Goal: Task Accomplishment & Management: Use online tool/utility

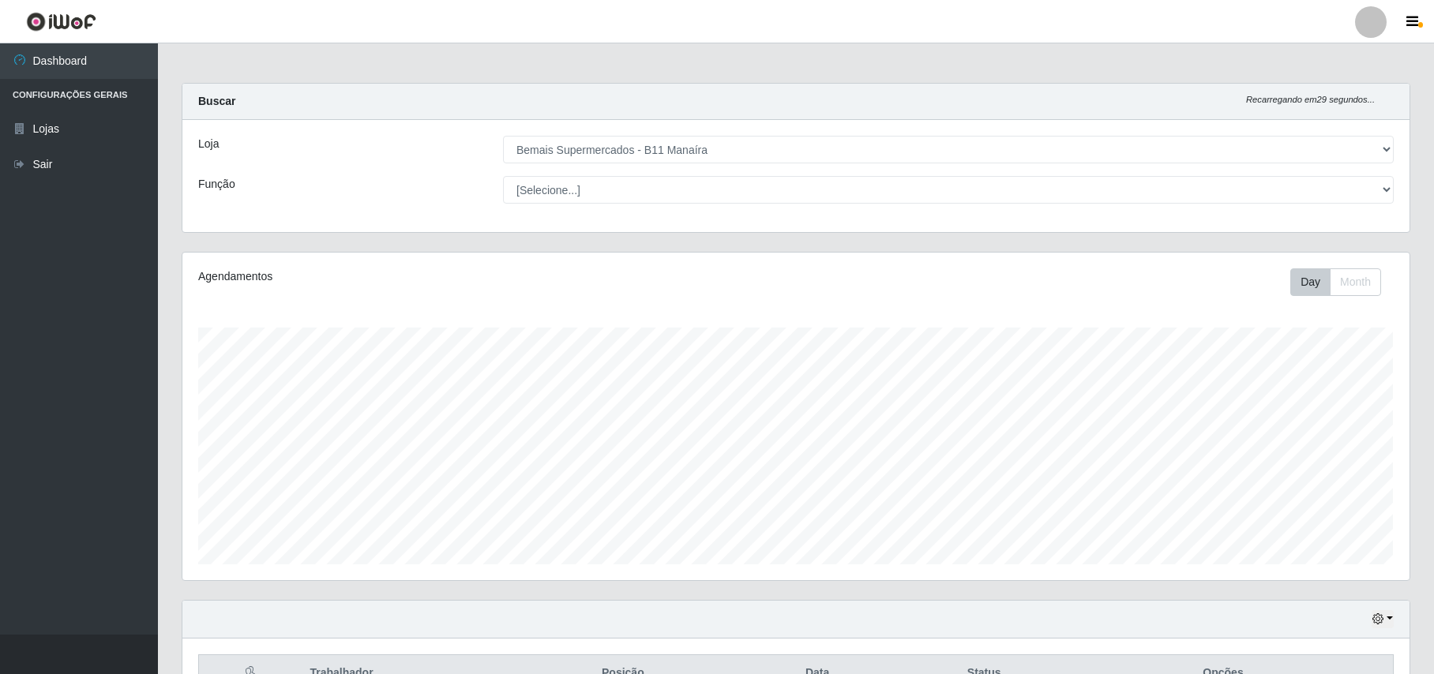
select select "409"
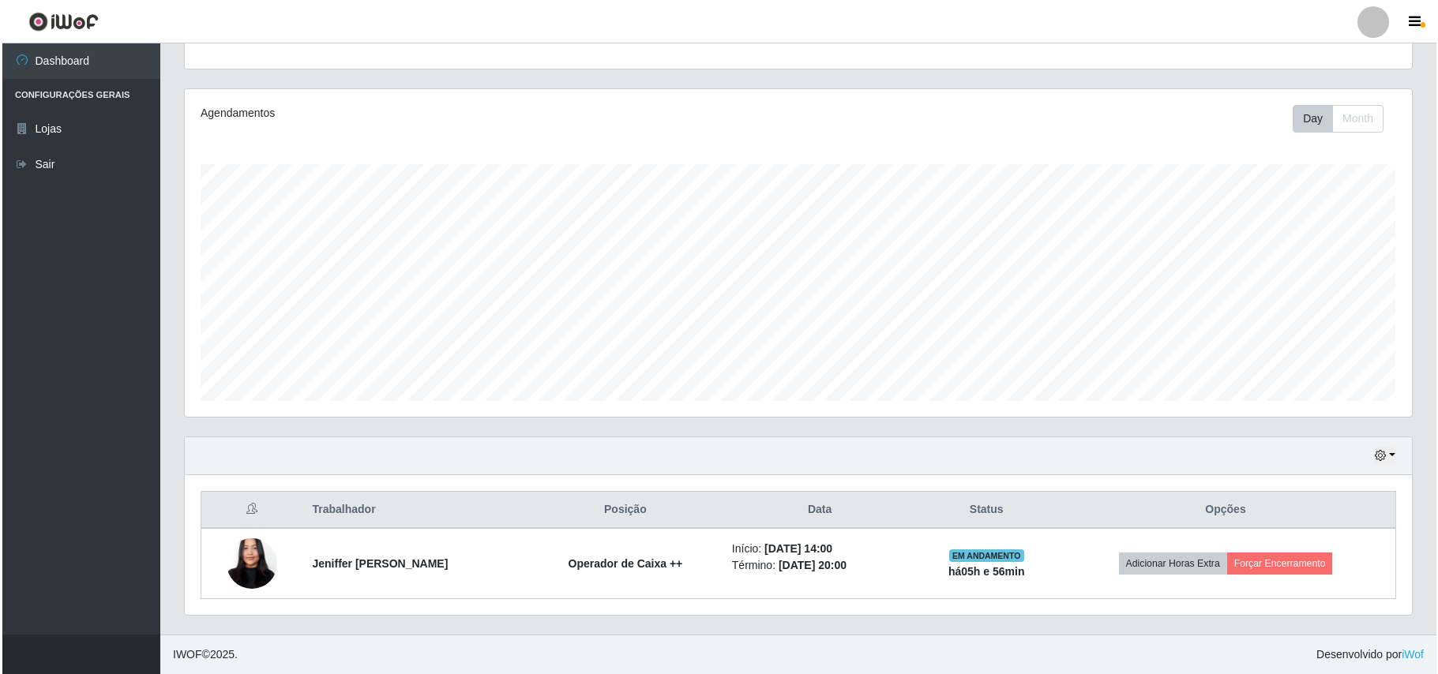
scroll to position [328, 1226]
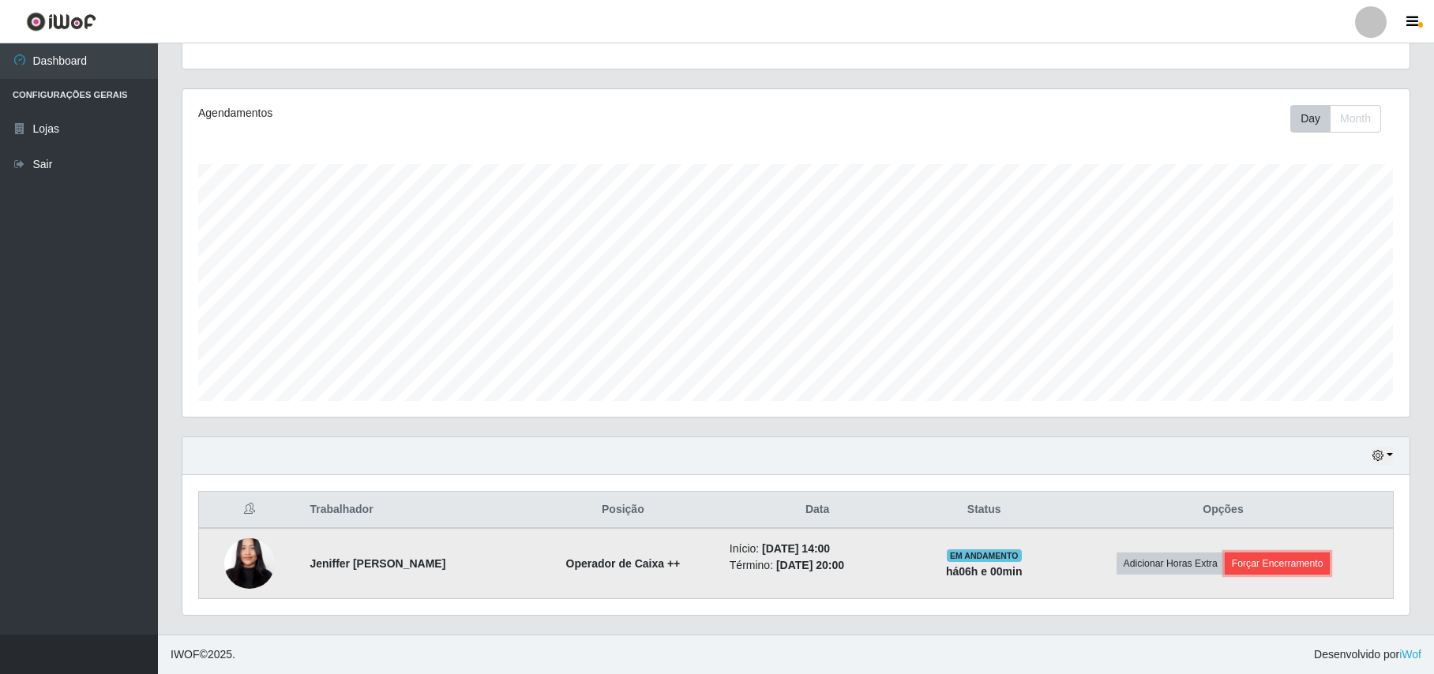
click at [1304, 562] on button "Forçar Encerramento" at bounding box center [1278, 564] width 106 height 22
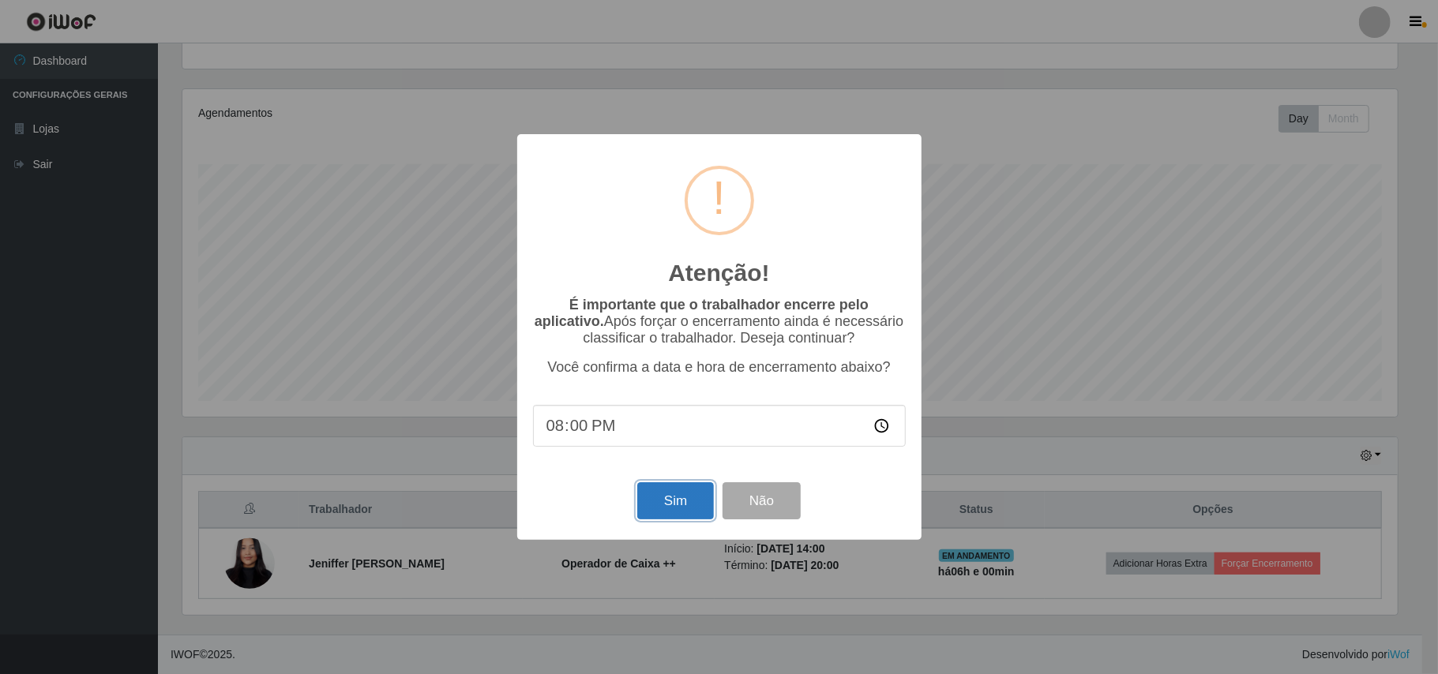
click at [696, 512] on button "Sim" at bounding box center [675, 500] width 77 height 37
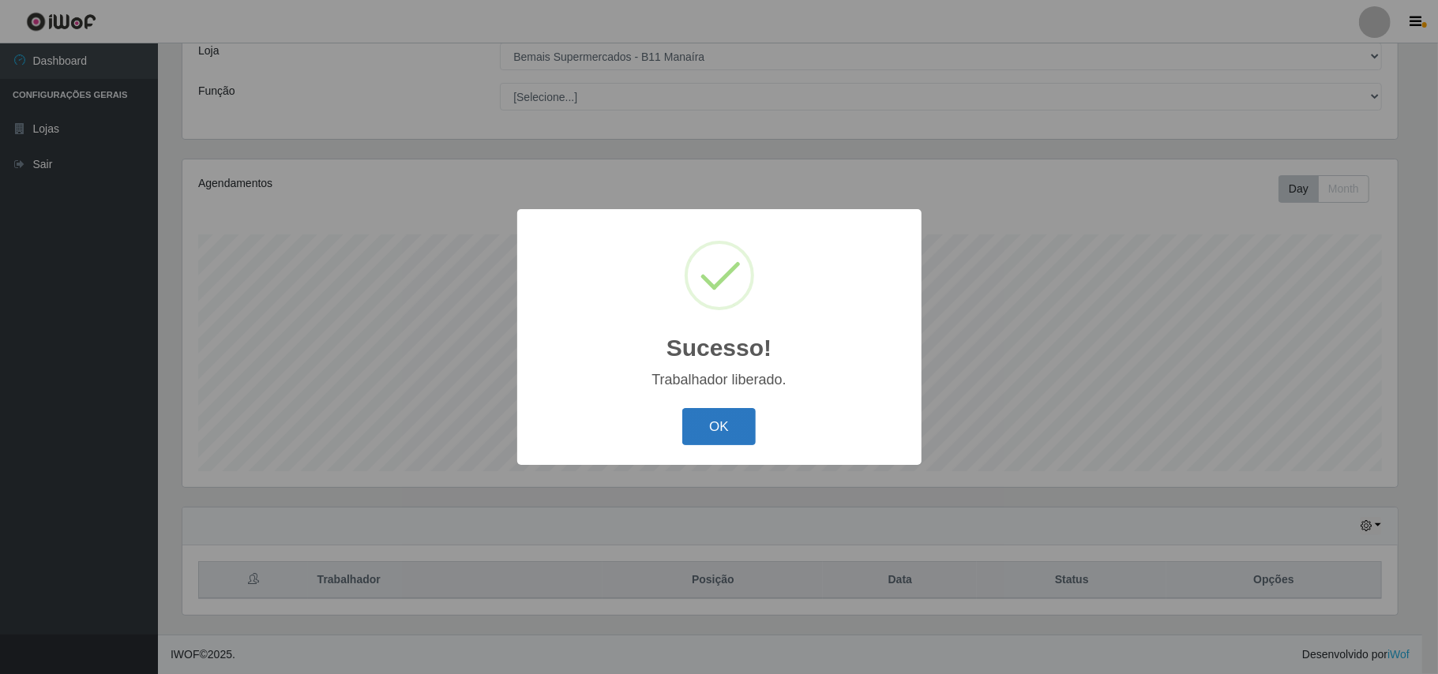
click at [737, 418] on button "OK" at bounding box center [718, 426] width 73 height 37
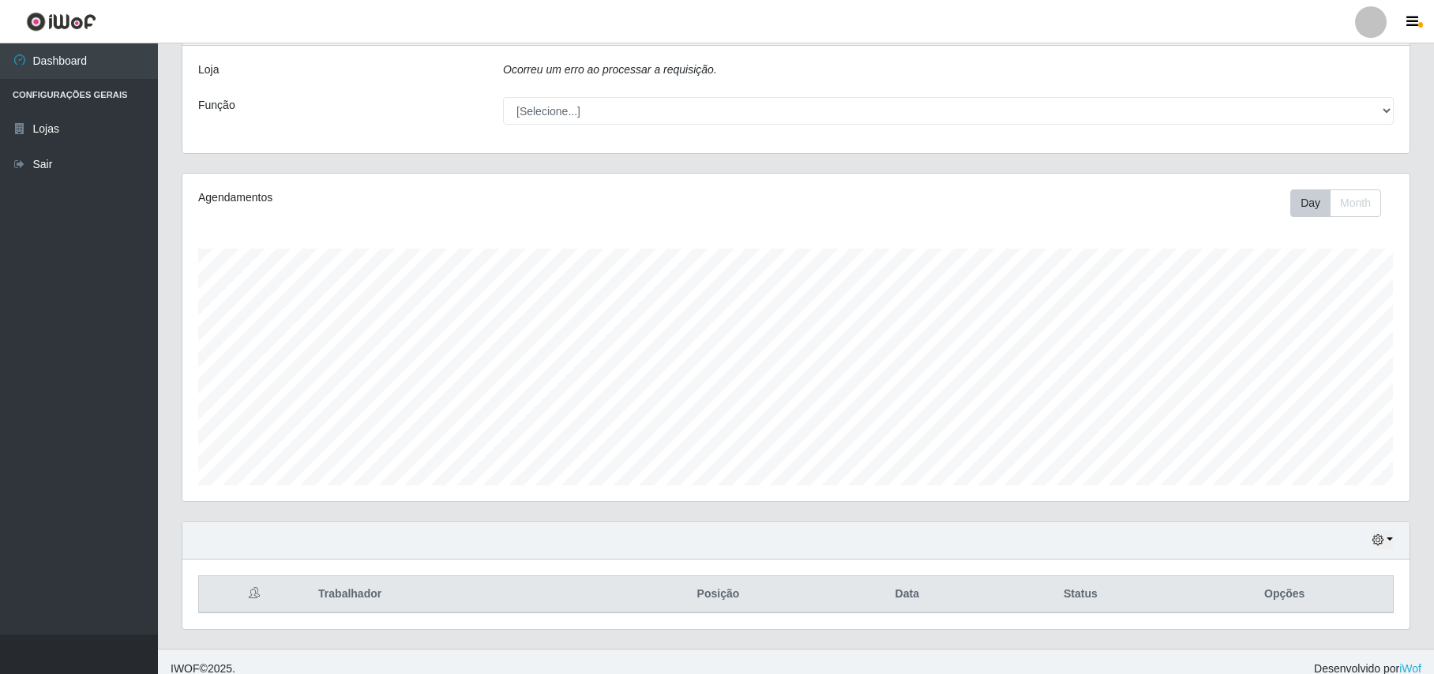
scroll to position [90, 0]
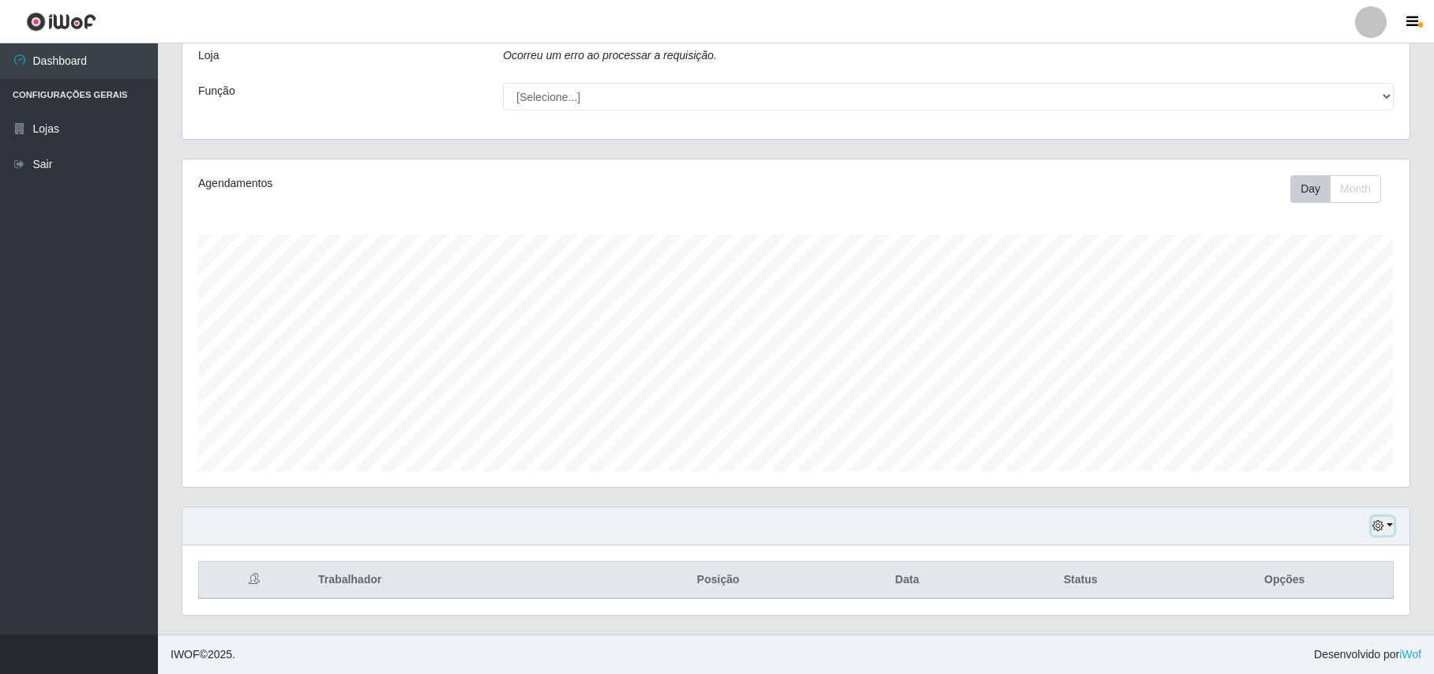
click at [1384, 520] on button "button" at bounding box center [1382, 526] width 22 height 18
click at [1296, 405] on button "1 dia" at bounding box center [1331, 399] width 125 height 33
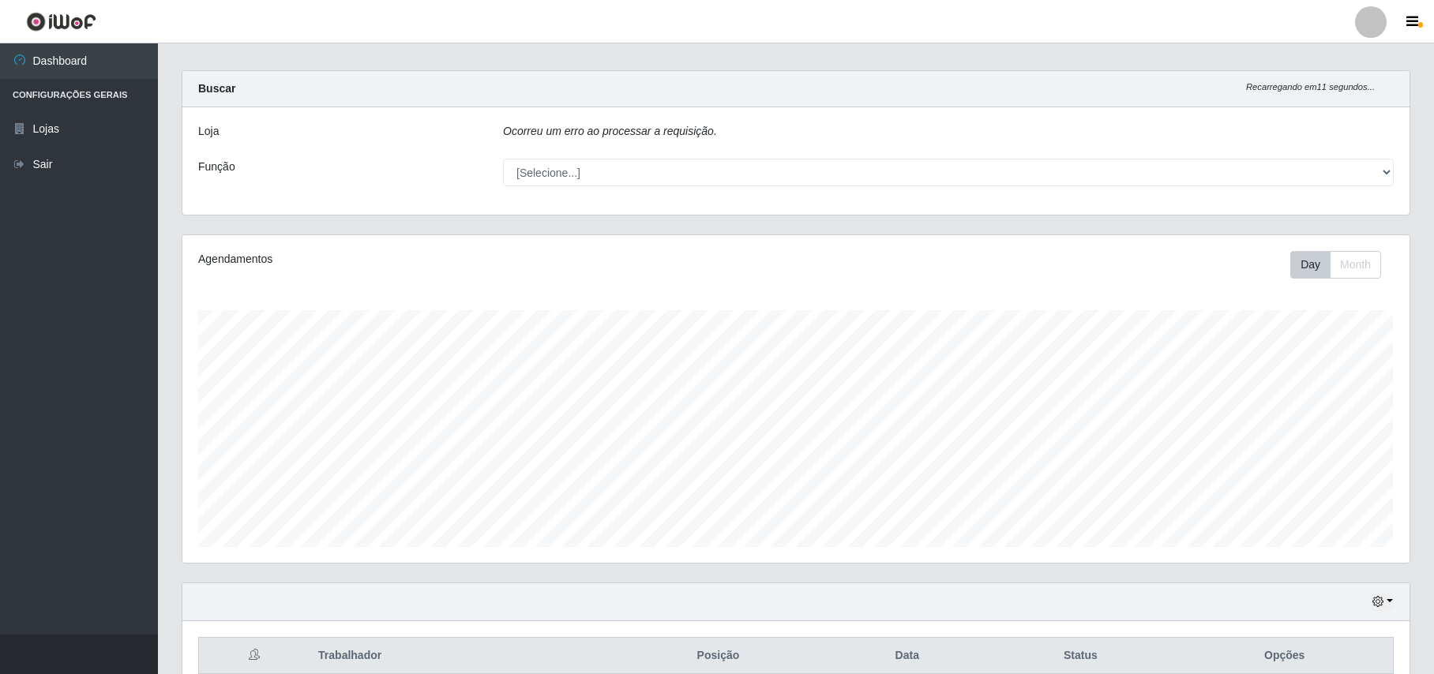
scroll to position [90, 0]
